Goal: Task Accomplishment & Management: Manage account settings

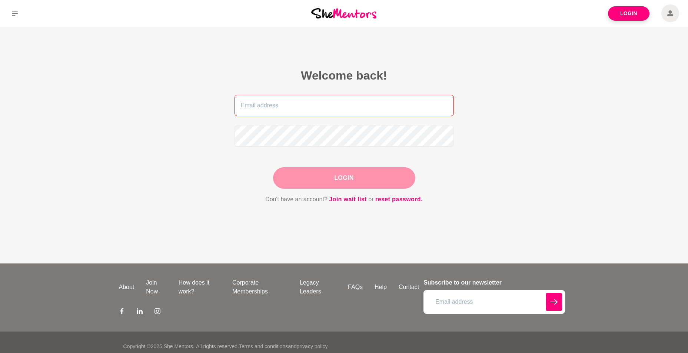
type input "[PERSON_NAME][EMAIL_ADDRESS][DOMAIN_NAME]"
click at [366, 180] on div "Login" at bounding box center [344, 177] width 142 height 21
click at [366, 177] on button "Login" at bounding box center [344, 177] width 142 height 21
